Goal: Transaction & Acquisition: Purchase product/service

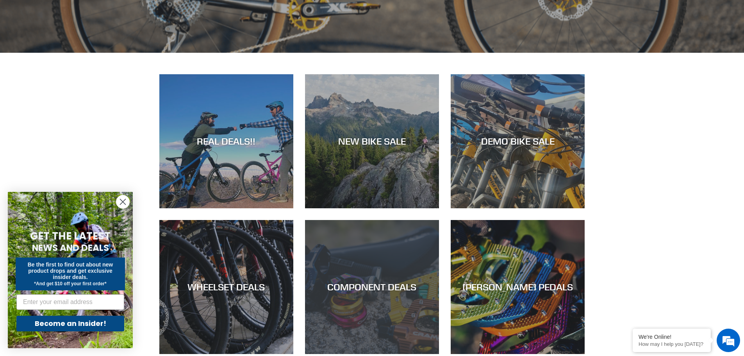
scroll to position [469, 0]
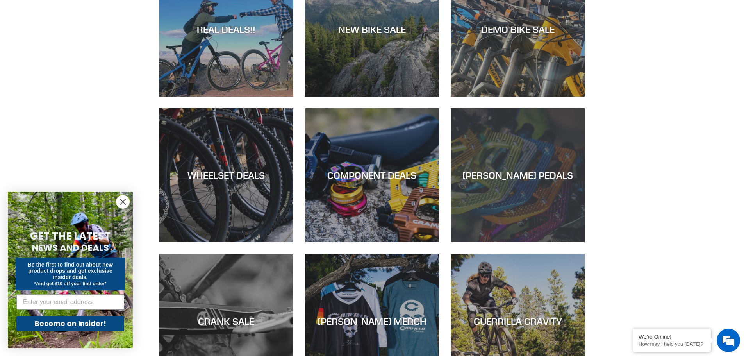
click at [539, 242] on div "[PERSON_NAME] PEDALS" at bounding box center [518, 242] width 134 height 0
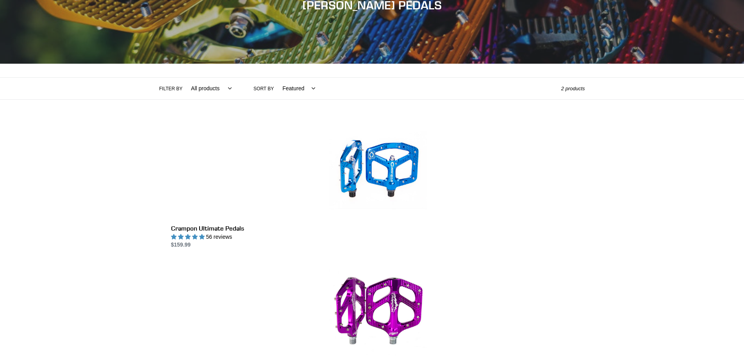
scroll to position [195, 0]
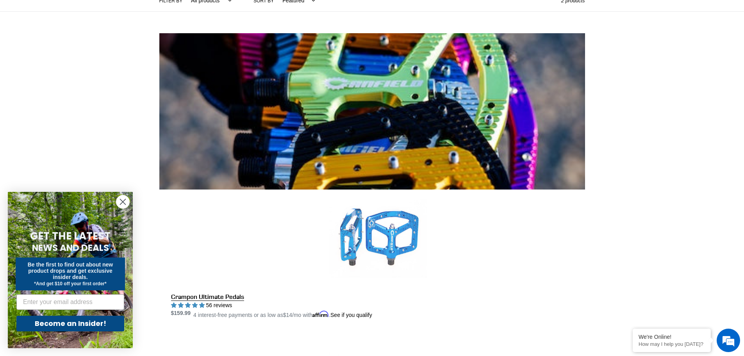
click at [350, 189] on link "Crampon Ultimate Pedals" at bounding box center [378, 254] width 414 height 130
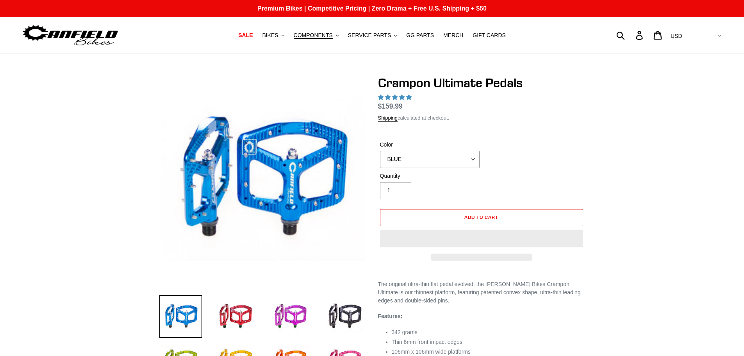
select select "highest-rating"
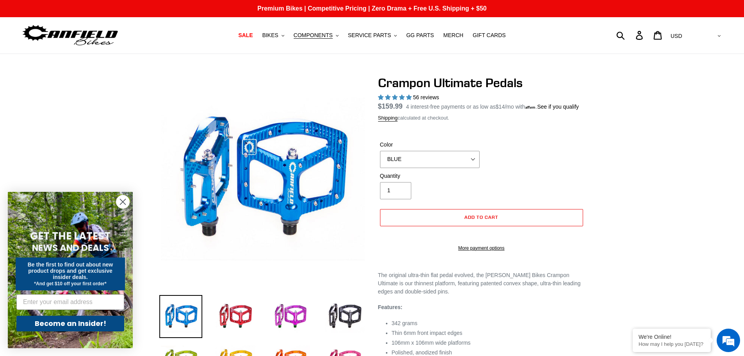
click at [474, 158] on div "Color BLUE RED PURPLE STEALTH BRONZE GREY TURQUOISE BLACK POLISHED BAJA GOLD PN…" at bounding box center [429, 154] width 103 height 27
click at [471, 168] on select "BLUE RED PURPLE STEALTH BRONZE GREY TURQUOISE BLACK POLISHED BAJA GOLD PNW GREE…" at bounding box center [430, 159] width 100 height 17
click at [380, 160] on select "BLUE RED PURPLE STEALTH BRONZE GREY TURQUOISE BLACK POLISHED BAJA GOLD PNW GREE…" at bounding box center [430, 159] width 100 height 17
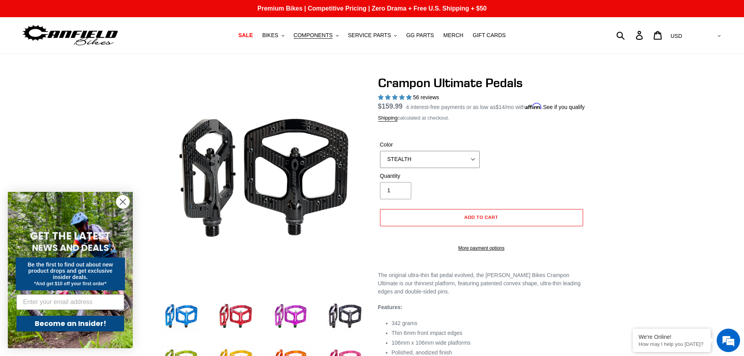
click at [475, 168] on select "BLUE RED PURPLE STEALTH BRONZE GREY TURQUOISE BLACK POLISHED BAJA GOLD PNW GREE…" at bounding box center [430, 159] width 100 height 17
click at [380, 160] on select "BLUE RED PURPLE STEALTH BRONZE GREY TURQUOISE BLACK POLISHED BAJA GOLD PNW GREE…" at bounding box center [430, 159] width 100 height 17
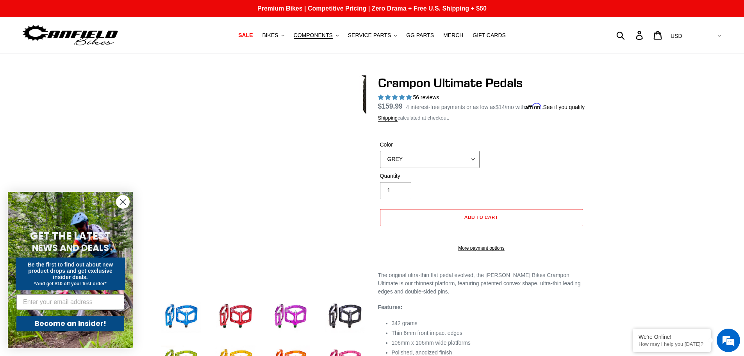
scroll to position [156, 0]
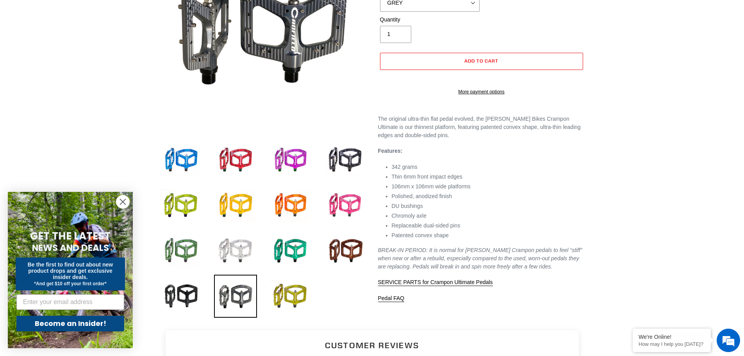
click at [230, 244] on img at bounding box center [235, 250] width 43 height 43
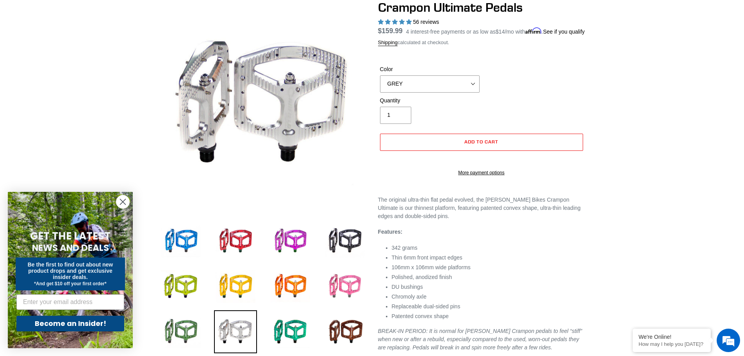
scroll to position [0, 0]
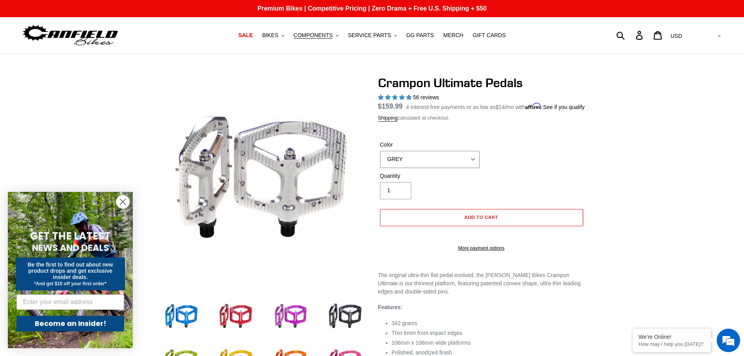
click at [474, 168] on select "BLUE RED PURPLE STEALTH BRONZE GREY TURQUOISE BLACK POLISHED BAJA GOLD PNW GREE…" at bounding box center [430, 159] width 100 height 17
select select "POLISHED"
click at [380, 160] on select "BLUE RED PURPLE STEALTH BRONZE GREY TURQUOISE BLACK POLISHED BAJA GOLD PNW GREE…" at bounding box center [430, 159] width 100 height 17
